Goal: Complete application form

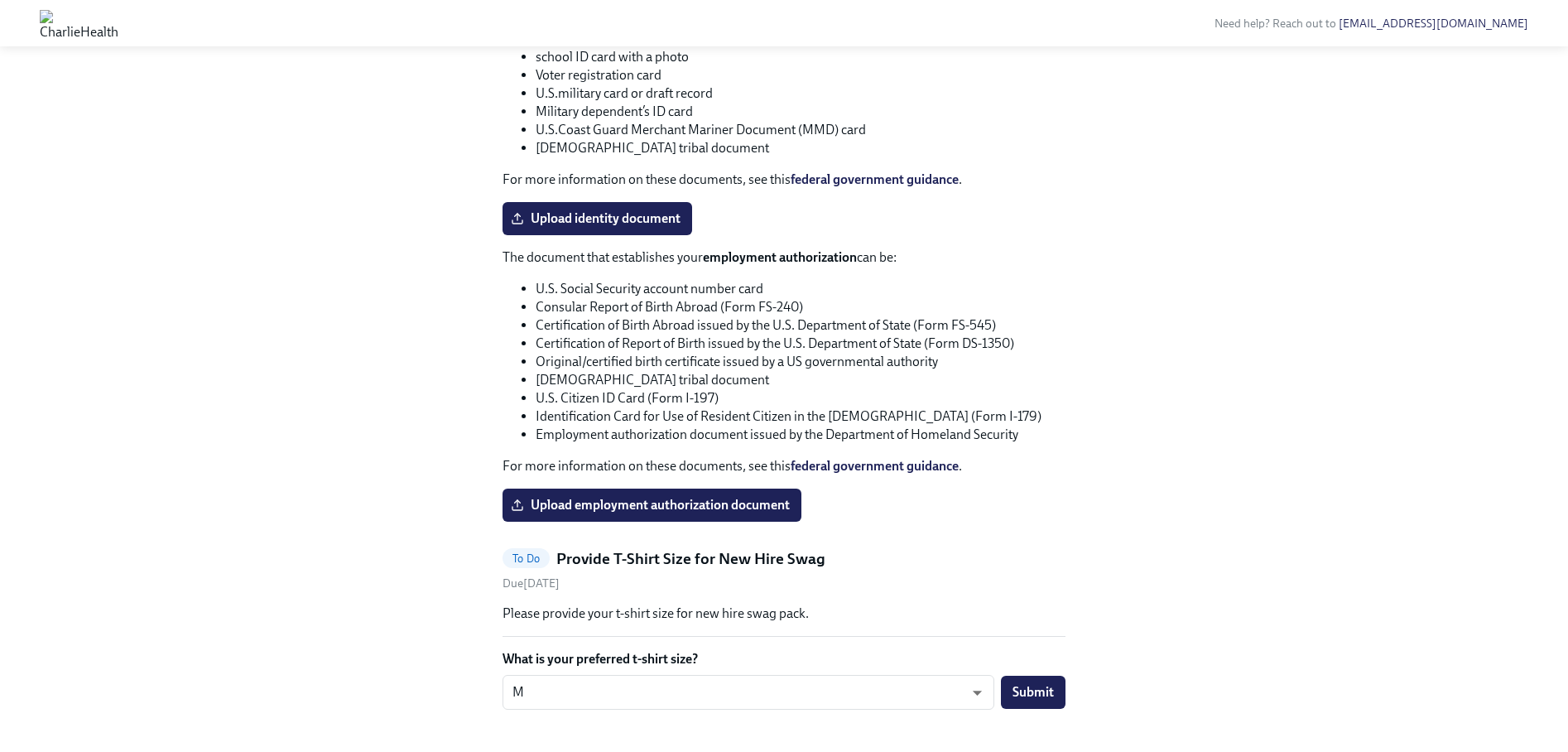
scroll to position [1465, 0]
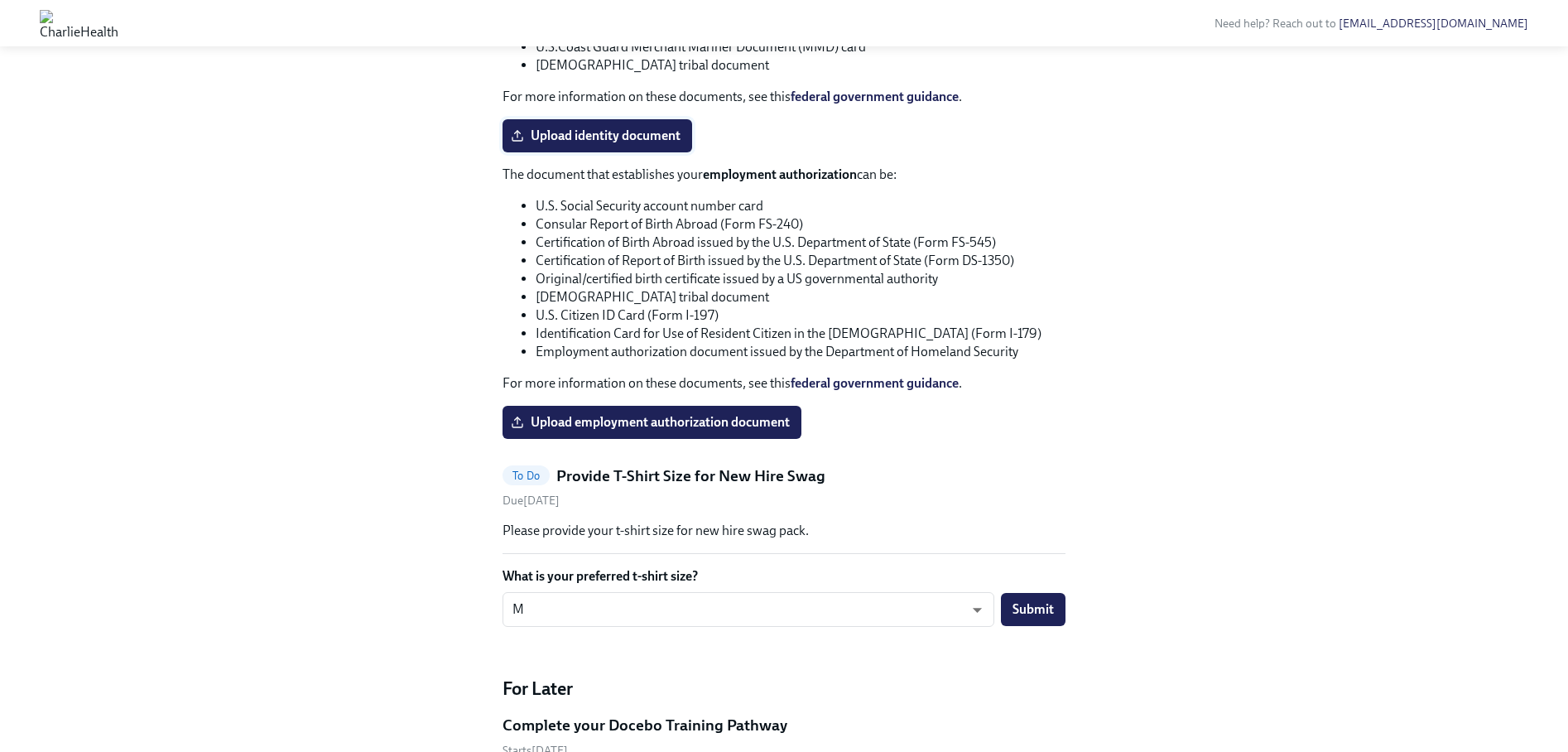
click at [599, 144] on span "Upload identity document" at bounding box center [598, 136] width 167 height 17
click at [0, 0] on input "Upload identity document" at bounding box center [0, 0] width 0 height 0
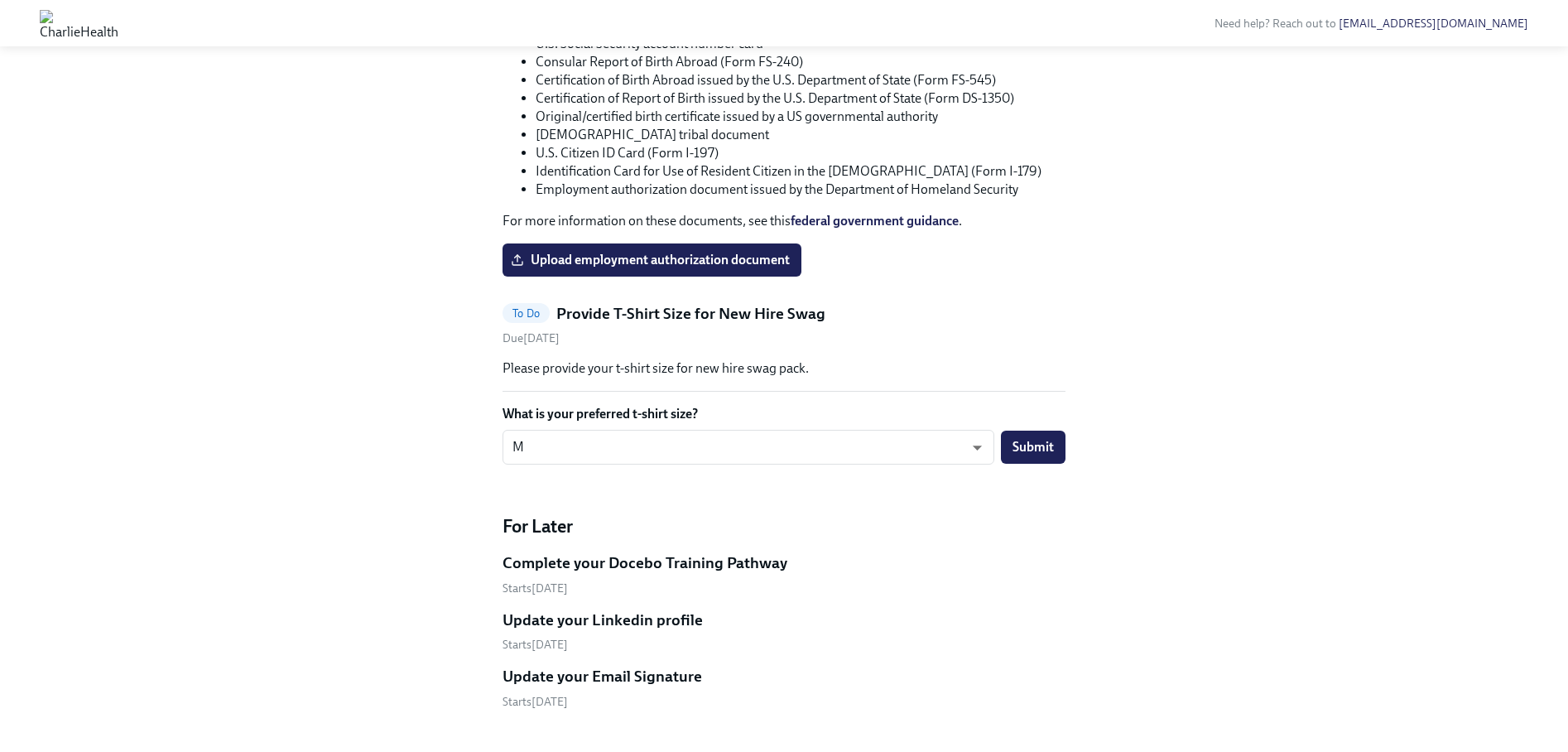
scroll to position [1631, 0]
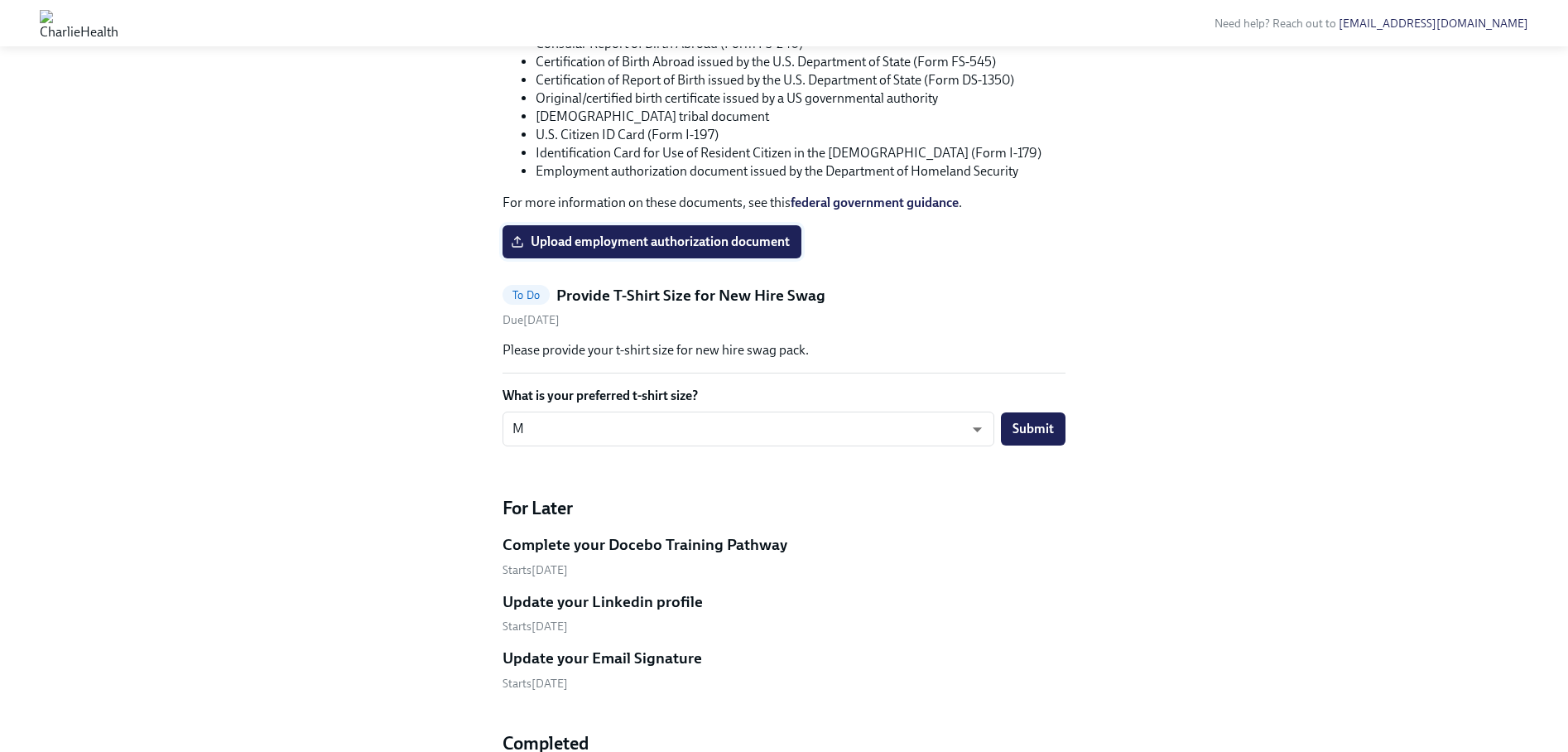
click at [666, 250] on span "Upload employment authorization document" at bounding box center [653, 241] width 276 height 17
click at [0, 0] on input "Upload employment authorization document" at bounding box center [0, 0] width 0 height 0
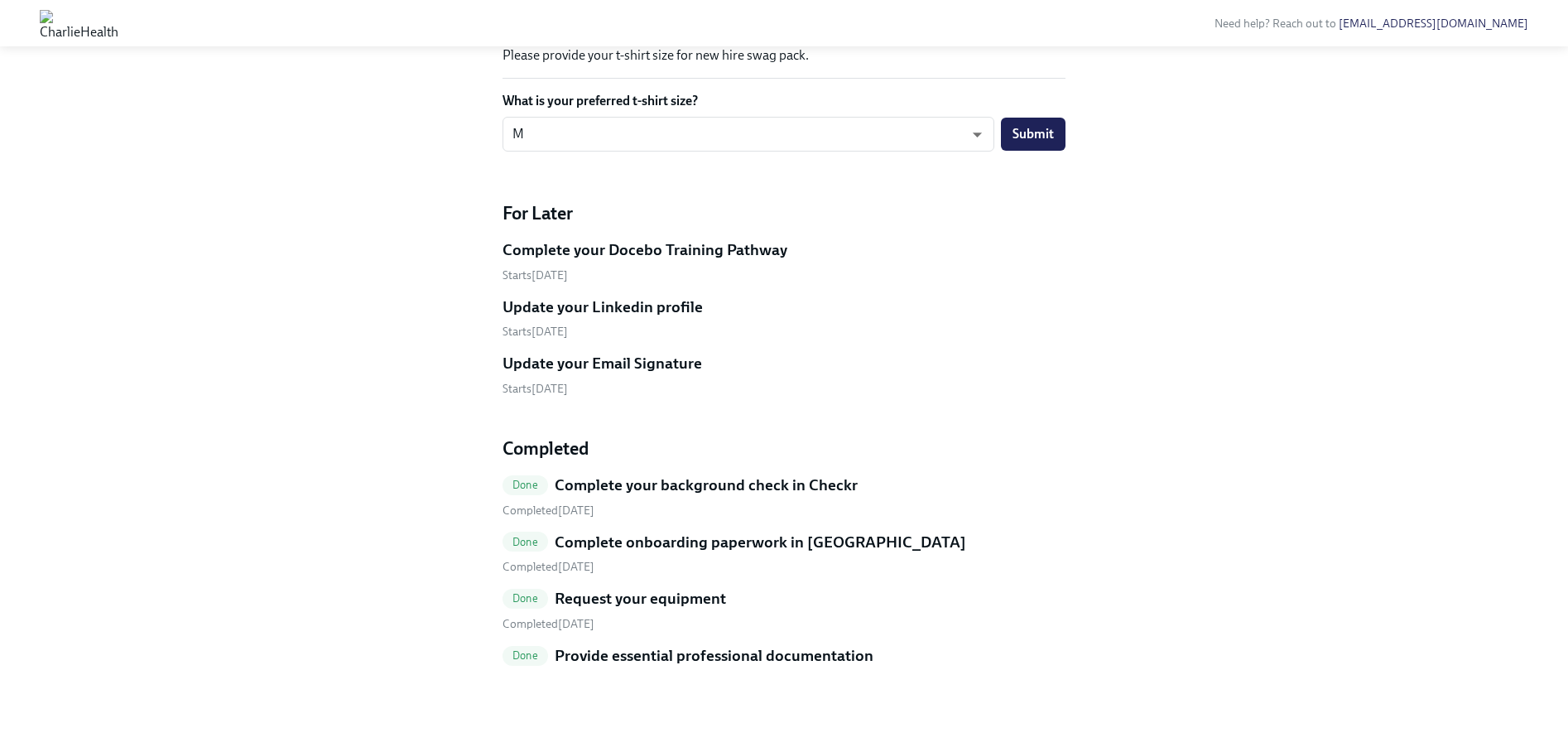
scroll to position [2204, 0]
click at [1018, 144] on button "Submit" at bounding box center [1033, 134] width 64 height 34
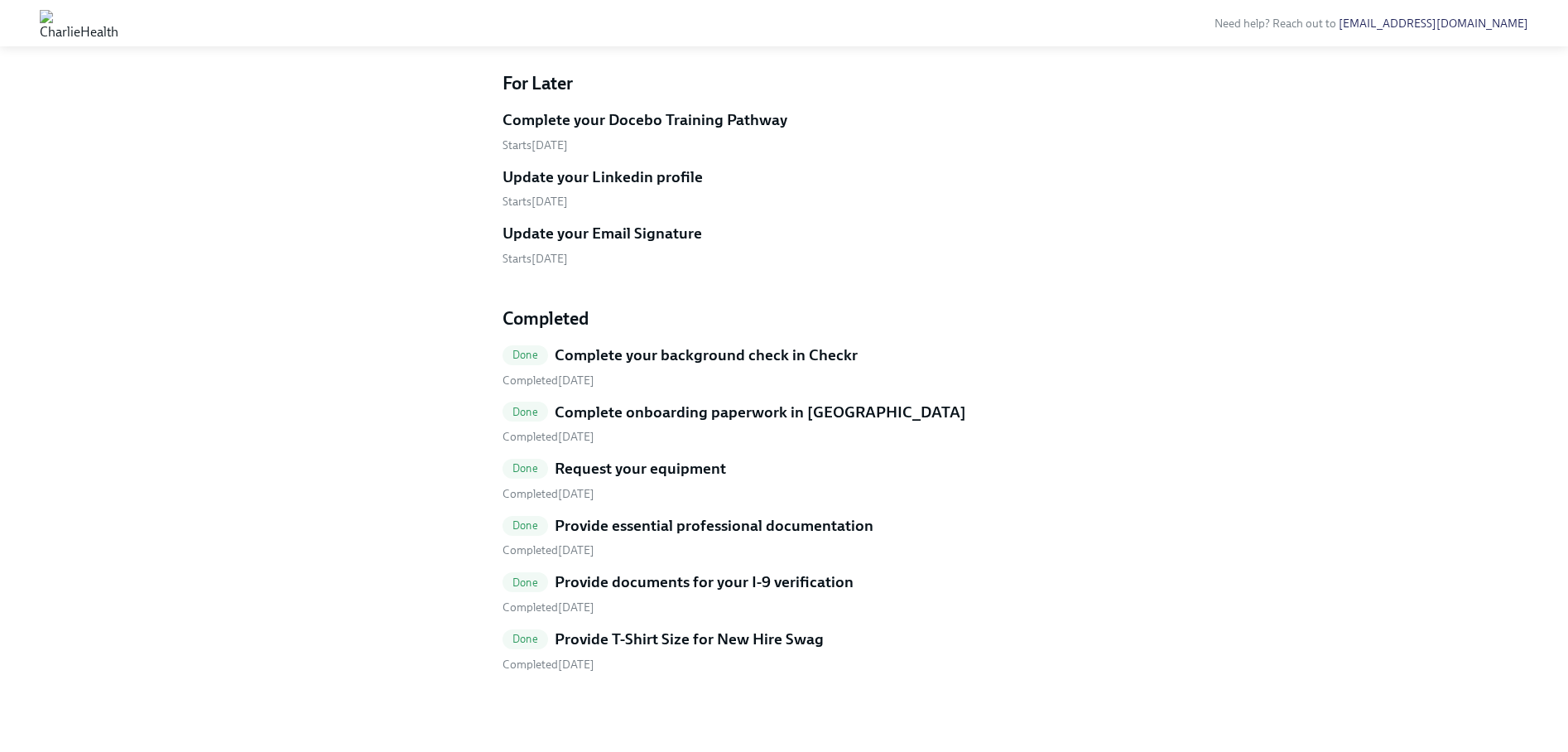
scroll to position [882, 0]
